Goal: Find specific page/section: Find specific page/section

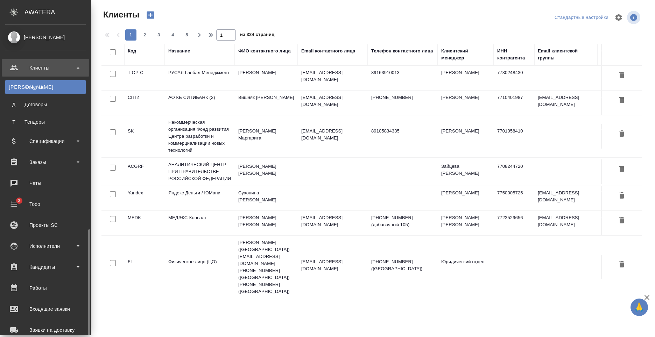
select select "RU"
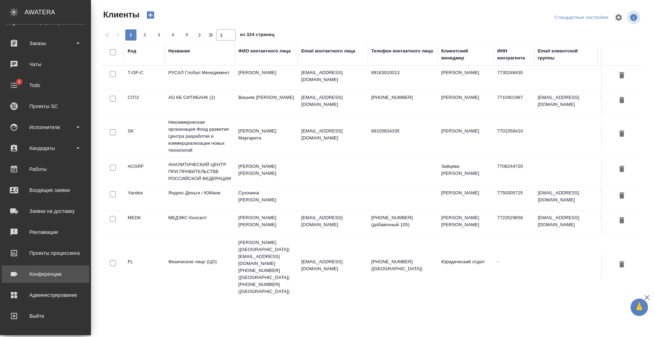
click at [42, 277] on div "Конференции" at bounding box center [45, 274] width 80 height 10
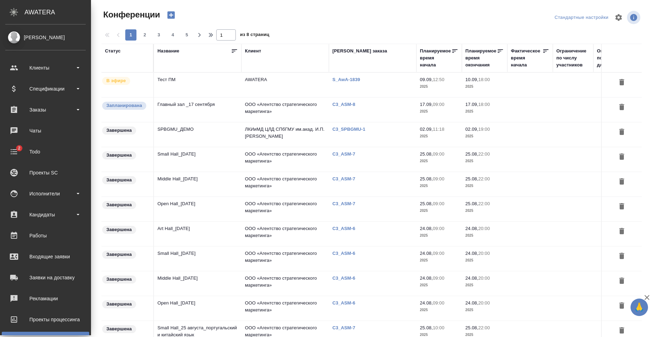
type input "[PERSON_NAME]"
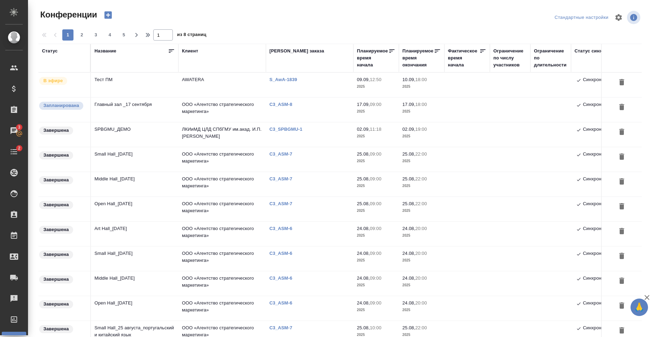
click at [117, 86] on td "Тест ПМ" at bounding box center [134, 85] width 87 height 24
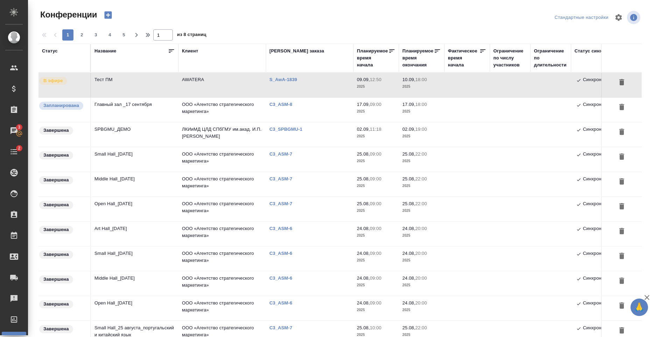
click at [127, 113] on td "Главный зал _17 сентября" at bounding box center [134, 110] width 87 height 24
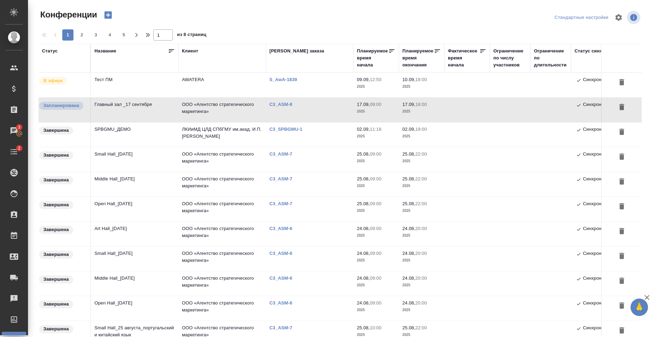
click at [127, 108] on td "Главный зал _17 сентября" at bounding box center [134, 110] width 87 height 24
click at [143, 109] on td "Главный зал _17 сентября" at bounding box center [134, 110] width 87 height 24
click at [125, 109] on td "Главный зал _17 сентября" at bounding box center [134, 110] width 87 height 24
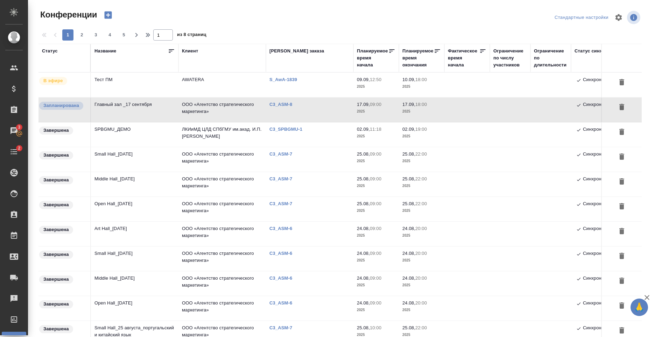
click at [132, 132] on td "SPBGMU_ДЕМО" at bounding box center [134, 134] width 87 height 24
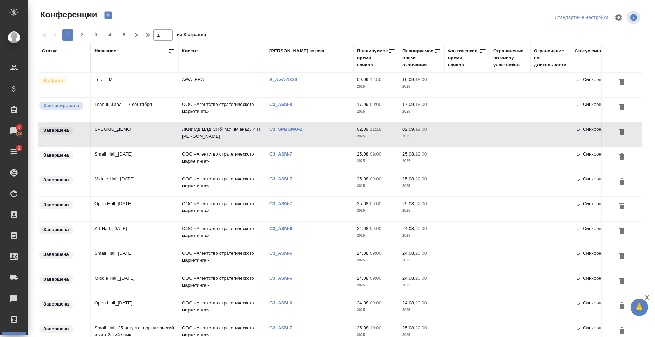
click at [144, 130] on td "SPBGMU_ДЕМО" at bounding box center [134, 134] width 87 height 24
click at [194, 129] on td "ЛКИиМД ЦЛД СПбГМУ им.акад. [PERSON_NAME]" at bounding box center [221, 134] width 87 height 24
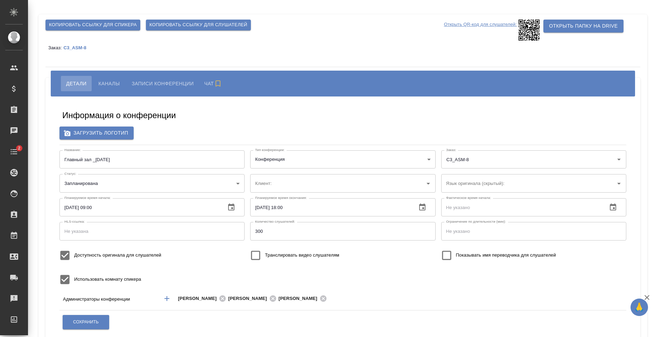
type input "ООО «Агентство стратегического маркетинга»"
type input "Белорусский"
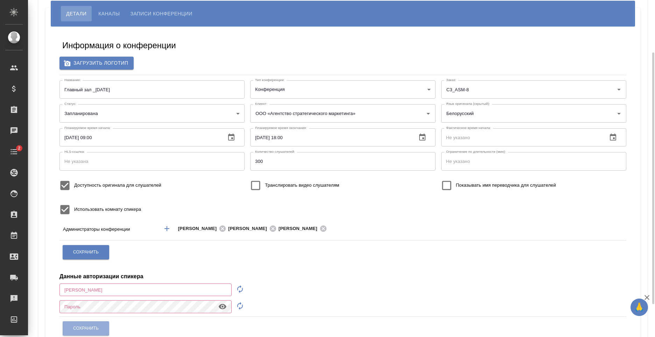
scroll to position [35, 0]
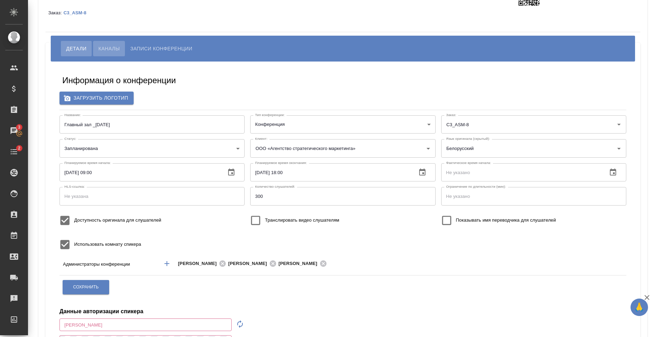
click at [101, 44] on button "Каналы" at bounding box center [109, 48] width 32 height 15
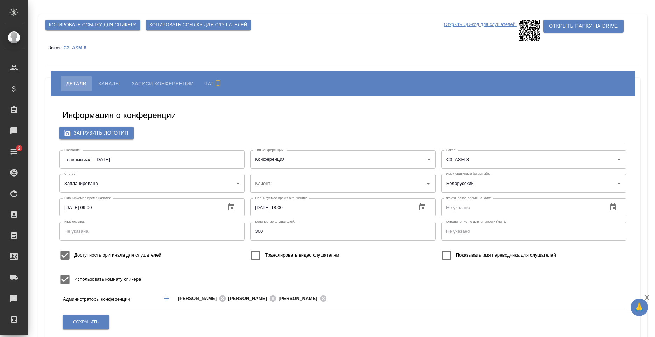
type input "ООО «Агентство стратегического маркетинга»"
click at [119, 79] on span "Каналы" at bounding box center [108, 83] width 21 height 8
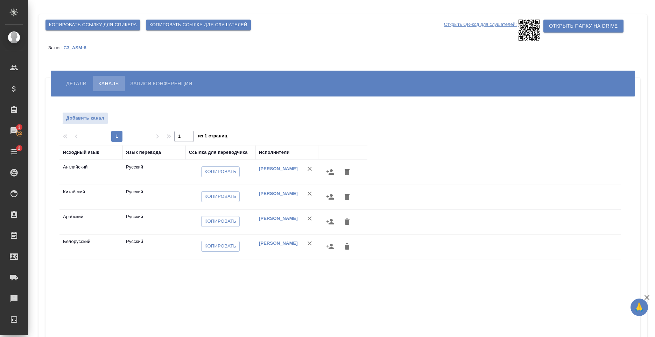
click at [149, 81] on span "Записи конференции" at bounding box center [161, 83] width 62 height 8
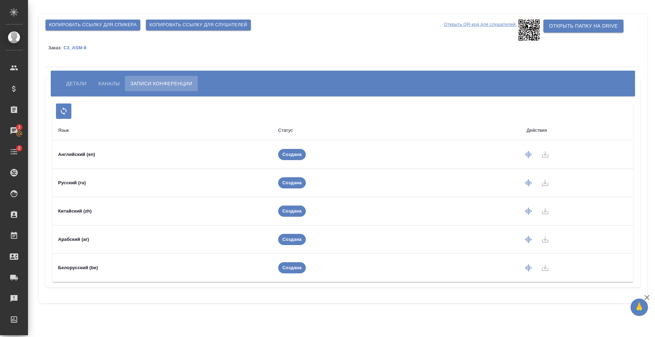
click at [63, 79] on button "Детали" at bounding box center [76, 83] width 31 height 15
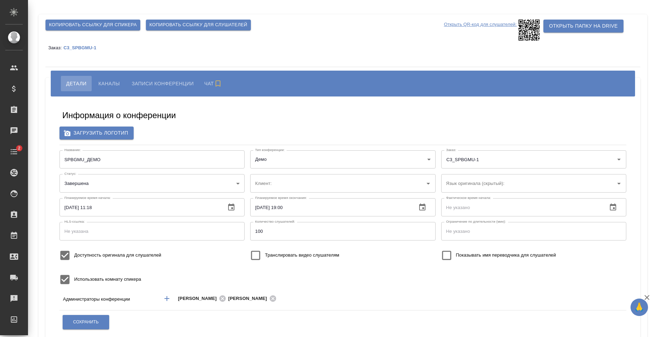
type input "ЛКИиМД ЦЛД СПбГМУ им.акад. [PERSON_NAME]"
click at [111, 83] on span "Каналы" at bounding box center [108, 83] width 21 height 8
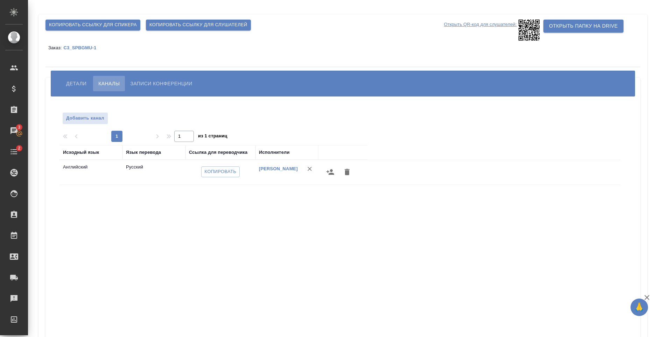
click at [141, 81] on span "Записи конференции" at bounding box center [161, 83] width 62 height 8
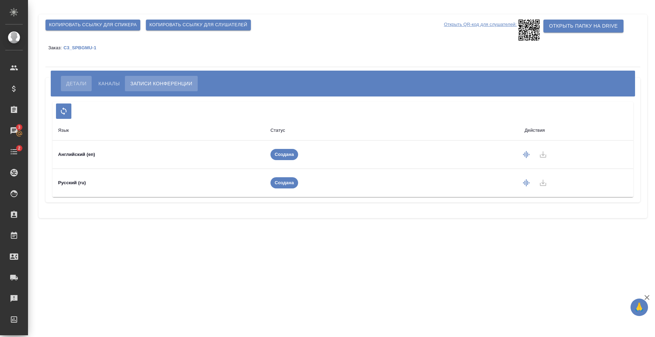
click at [76, 81] on span "Детали" at bounding box center [76, 83] width 20 height 8
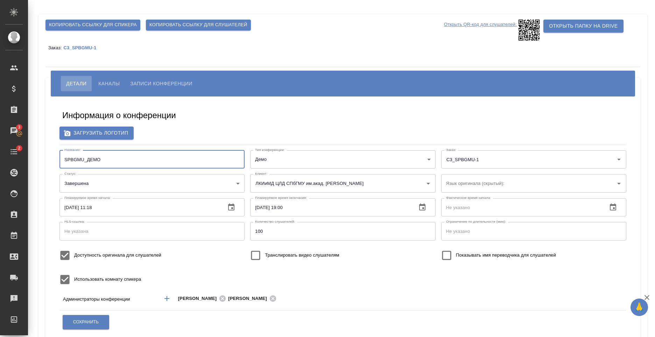
click at [102, 160] on input "SPBGMU_ДЕМО" at bounding box center [151, 159] width 185 height 18
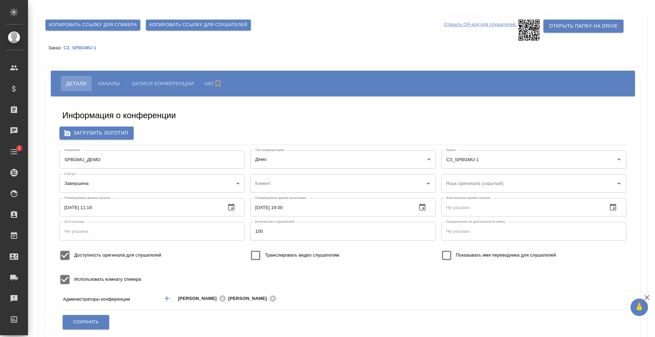
type input "ЛКИиМД ЦЛД СПбГМУ им.акад. [PERSON_NAME]"
click at [78, 49] on p "C3_SPBGMU-1" at bounding box center [82, 47] width 38 height 5
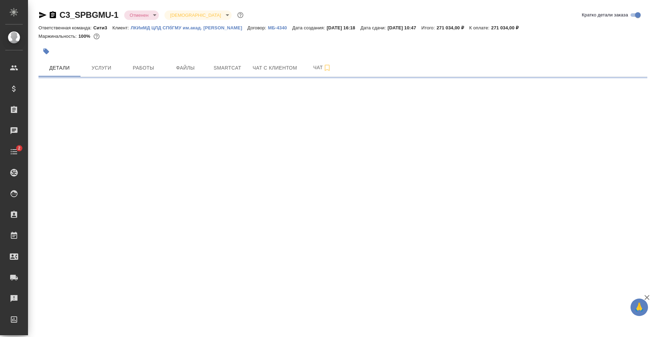
select select "RU"
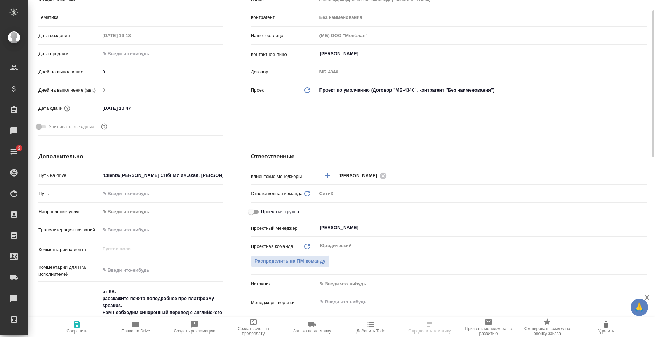
type textarea "x"
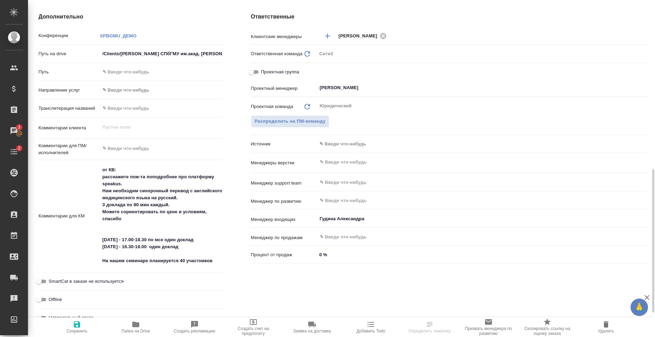
scroll to position [350, 0]
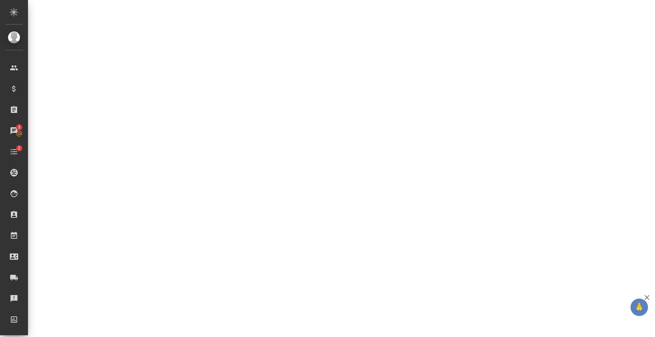
select select "RU"
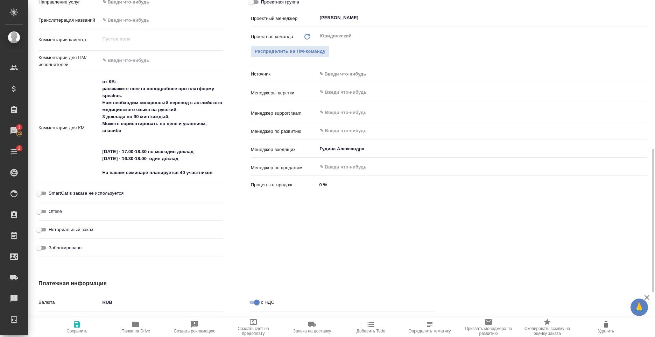
type textarea "x"
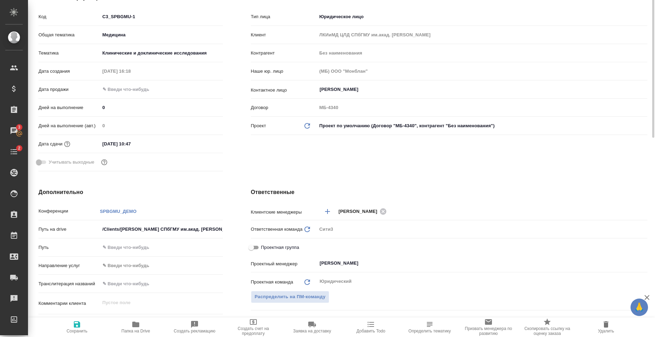
scroll to position [0, 0]
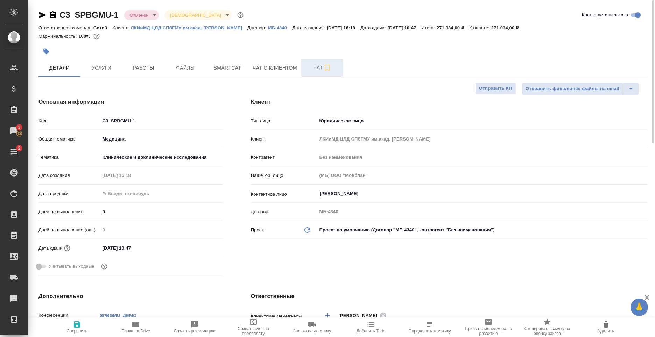
click at [316, 69] on span "Чат" at bounding box center [322, 67] width 34 height 9
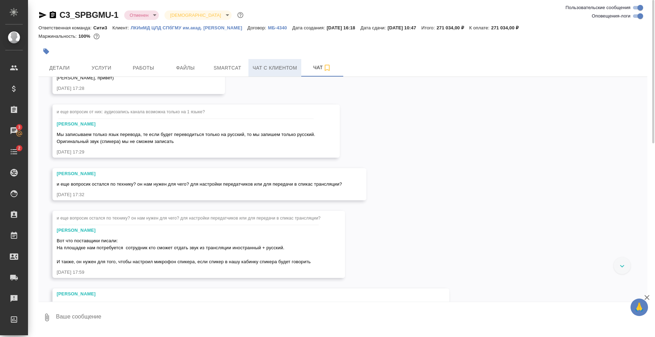
click at [276, 70] on span "Чат с клиентом" at bounding box center [274, 68] width 44 height 9
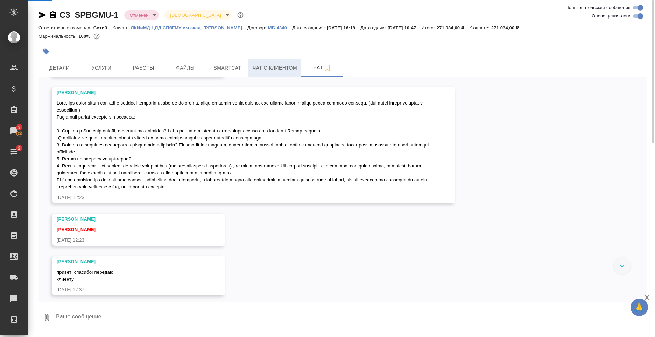
scroll to position [1296, 0]
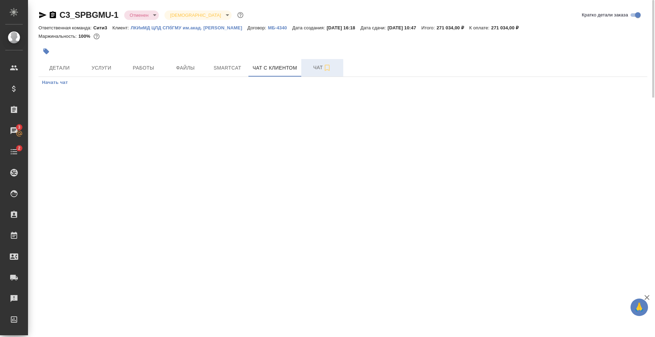
click at [307, 72] on button "Чат" at bounding box center [322, 67] width 42 height 17
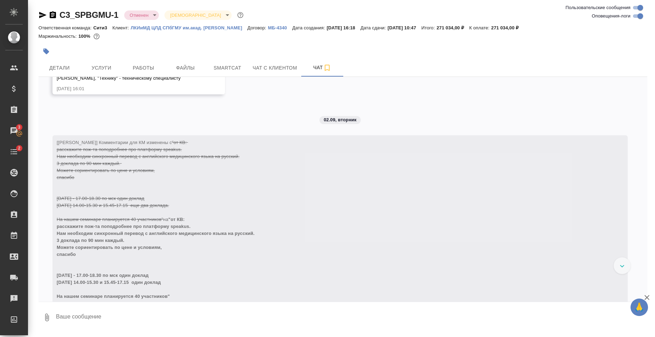
scroll to position [1126, 0]
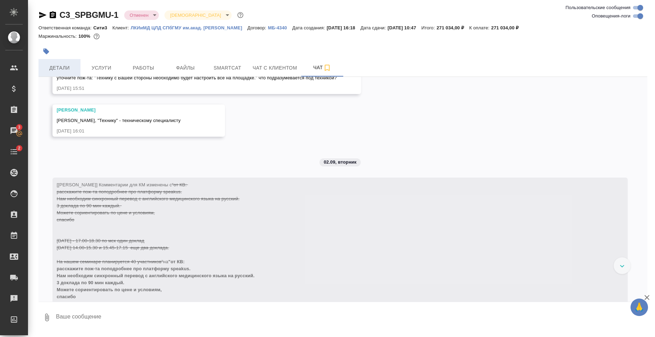
click at [65, 63] on button "Детали" at bounding box center [59, 67] width 42 height 17
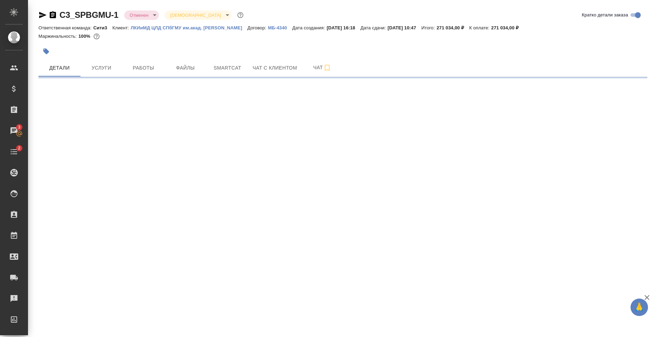
select select "RU"
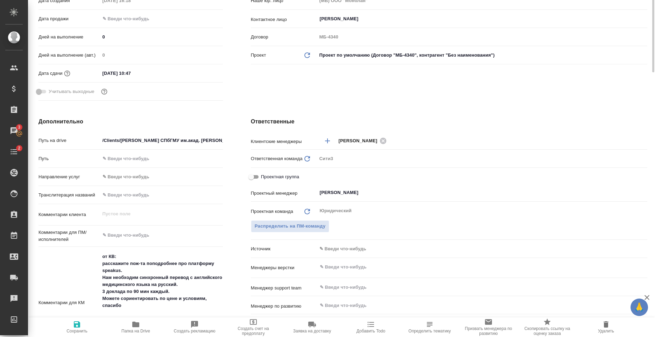
type textarea "x"
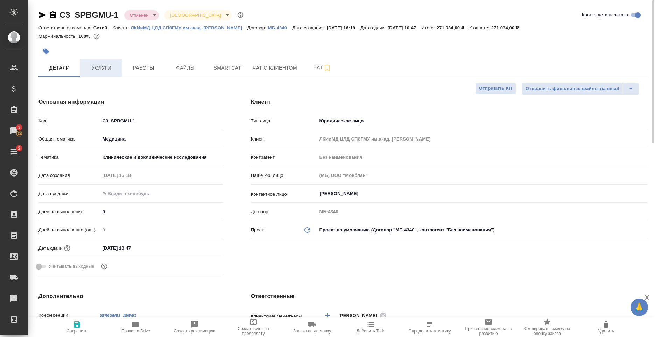
click at [101, 67] on span "Услуги" at bounding box center [102, 68] width 34 height 9
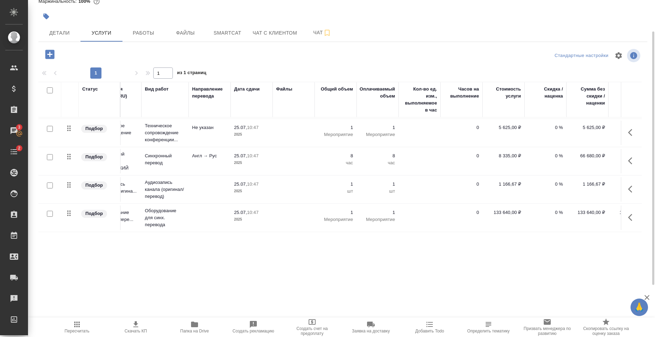
scroll to position [33, 0]
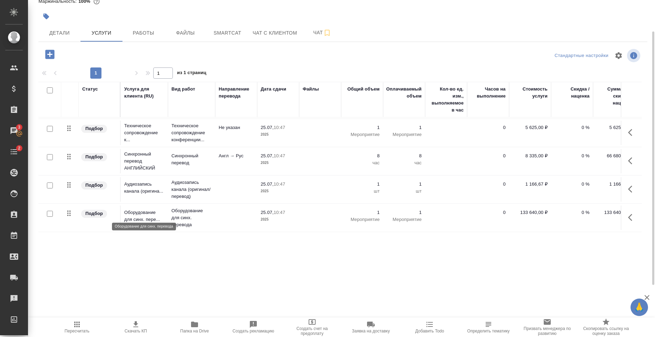
click at [158, 212] on p "Оборудование для синх. пере..." at bounding box center [144, 216] width 40 height 14
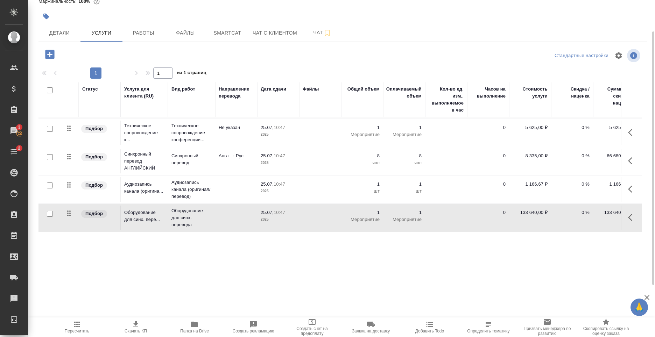
click at [241, 152] on p "Англ → Рус" at bounding box center [236, 155] width 35 height 7
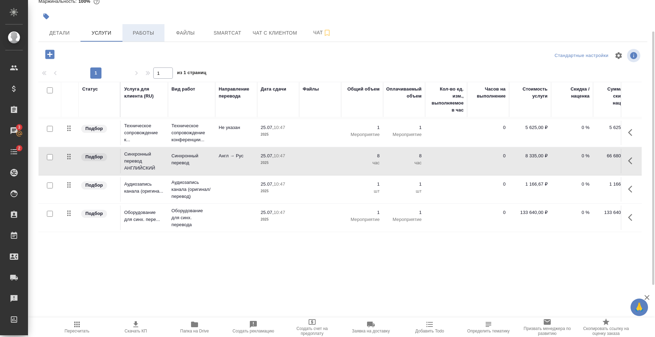
click at [142, 34] on span "Работы" at bounding box center [144, 33] width 34 height 9
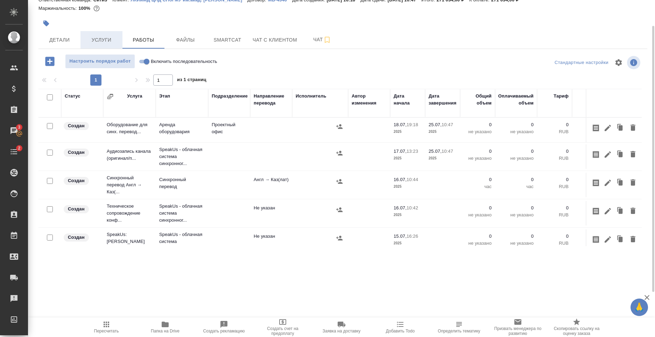
click at [102, 35] on button "Услуги" at bounding box center [101, 39] width 42 height 17
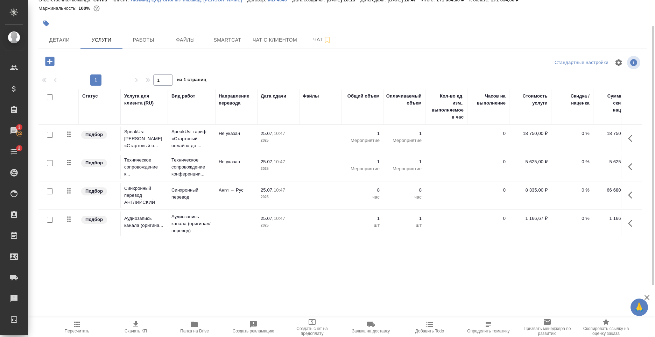
drag, startPoint x: 344, startPoint y: 243, endPoint x: 364, endPoint y: 244, distance: 19.9
click at [364, 244] on div "C3_SPBGMU-1 Отменен cancelled Святая троица holyTrinity Кратко детали заказа От…" at bounding box center [343, 114] width 616 height 285
drag, startPoint x: 247, startPoint y: 233, endPoint x: 255, endPoint y: 233, distance: 7.3
click at [255, 233] on td at bounding box center [236, 224] width 42 height 24
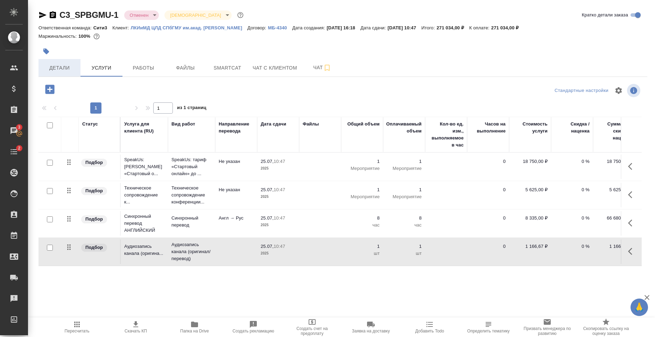
click at [55, 64] on span "Детали" at bounding box center [60, 68] width 34 height 9
click at [64, 70] on span "Детали" at bounding box center [60, 68] width 34 height 9
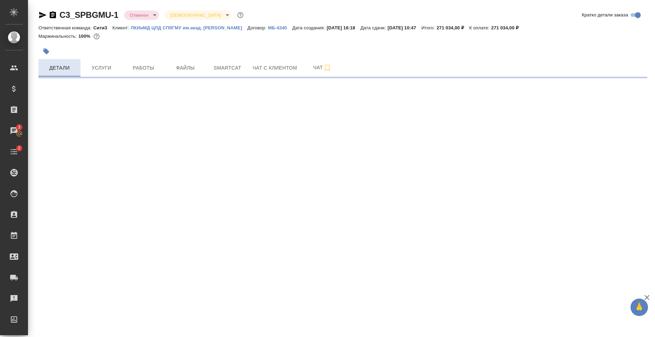
select select "RU"
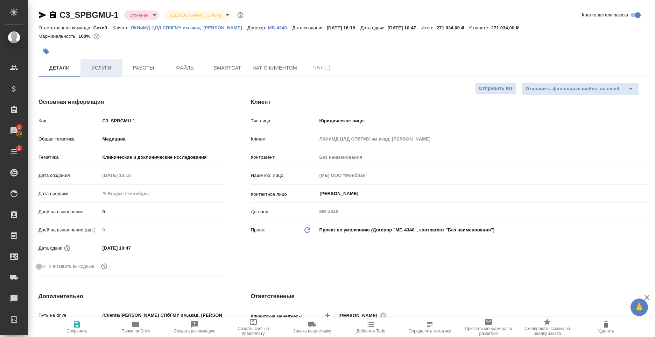
type textarea "x"
click at [304, 38] on div "Маржинальность: 100%" at bounding box center [342, 36] width 608 height 9
drag, startPoint x: 282, startPoint y: 26, endPoint x: 313, endPoint y: 28, distance: 30.5
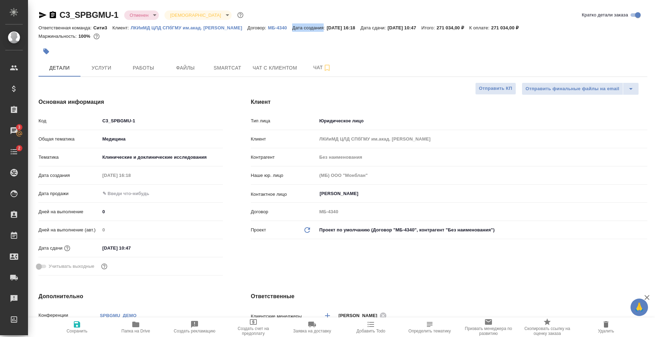
click at [313, 28] on p "Дата создания:" at bounding box center [309, 27] width 34 height 5
type textarea "x"
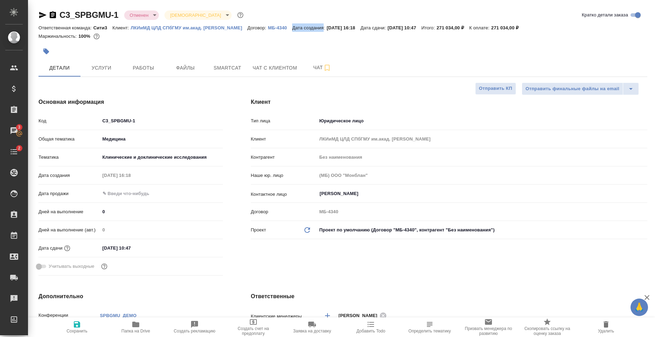
type textarea "x"
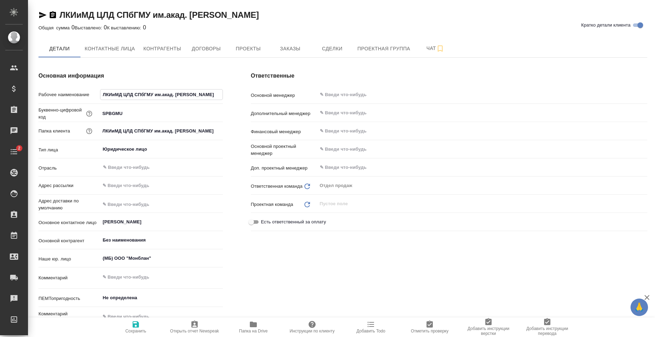
drag, startPoint x: 102, startPoint y: 92, endPoint x: 227, endPoint y: 91, distance: 124.8
click at [227, 91] on div "Основная информация Рабочее наименование ЛКИиМД ЦЛД СПбГМУ им.акад. [PERSON_NAM…" at bounding box center [130, 201] width 212 height 287
